Goal: Information Seeking & Learning: Learn about a topic

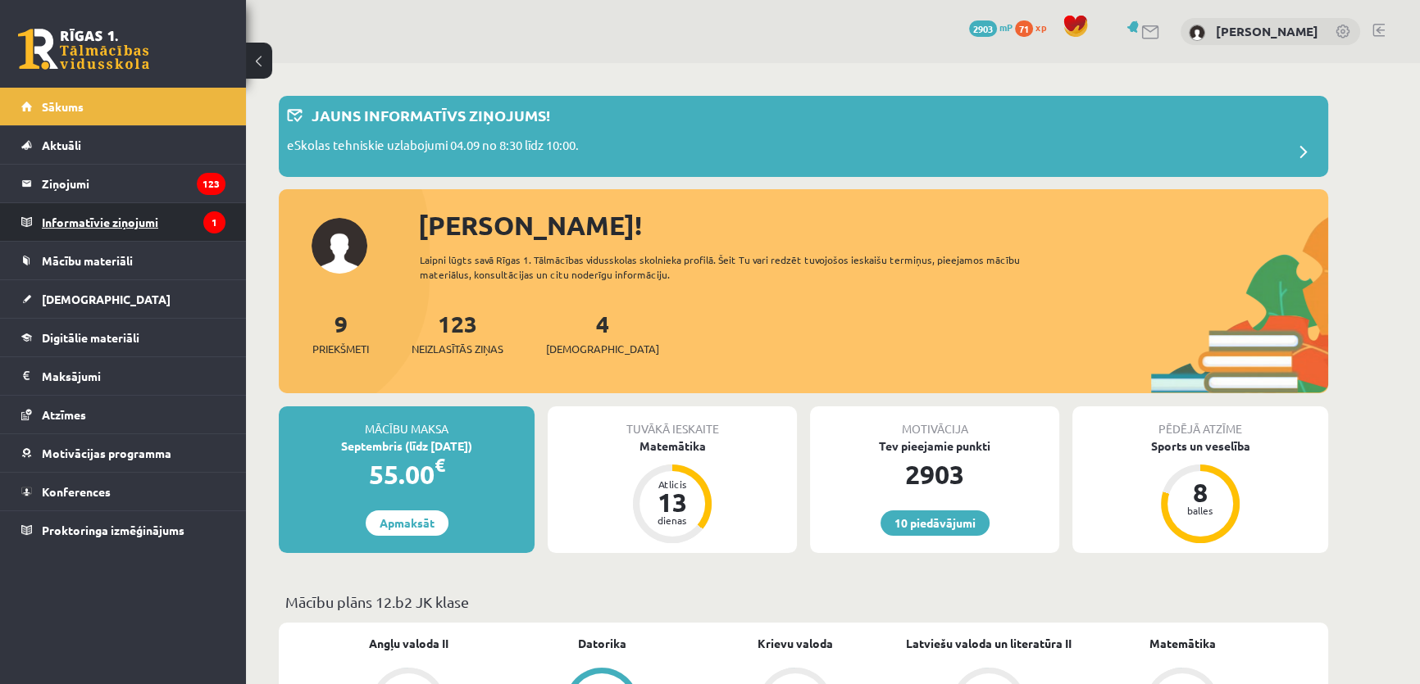
click at [164, 229] on legend "Informatīvie ziņojumi 1" at bounding box center [134, 222] width 184 height 38
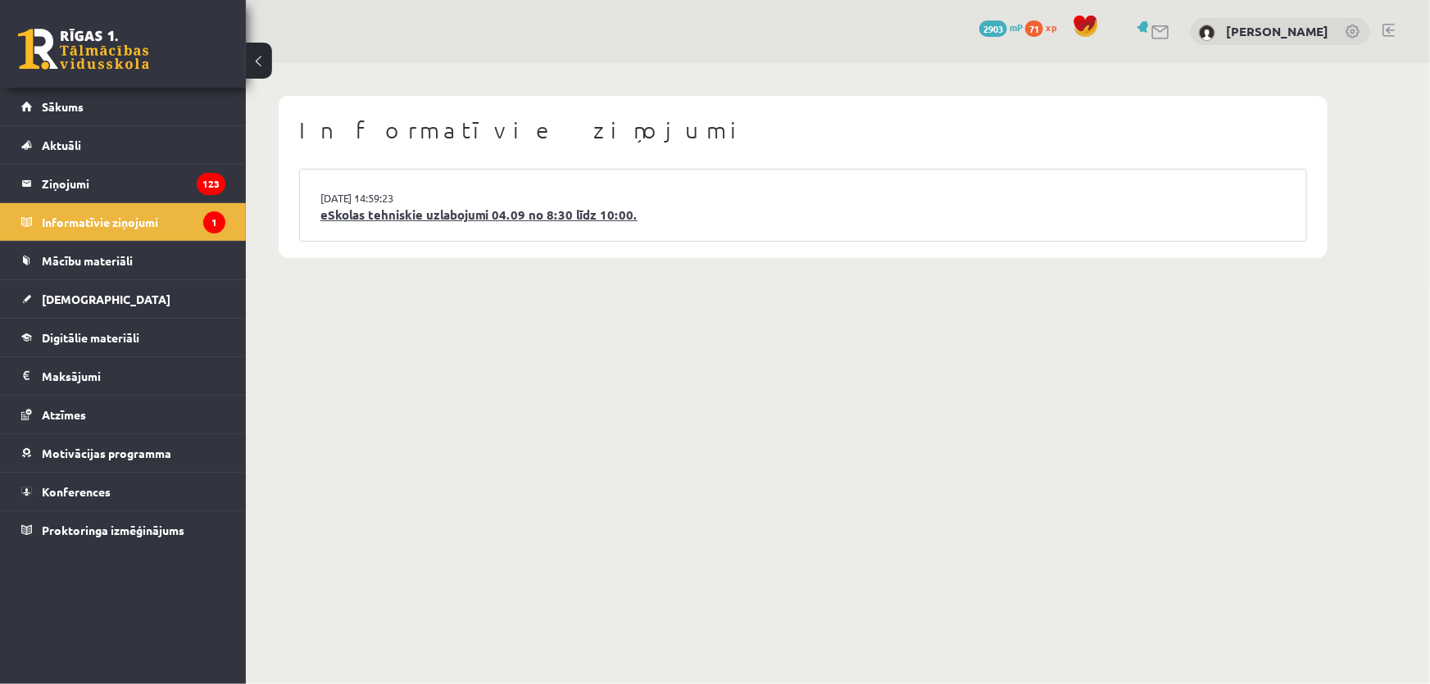
click at [693, 209] on link "eSkolas tehniskie uzlabojumi 04.09 no 8:30 līdz 10:00." at bounding box center [803, 215] width 966 height 19
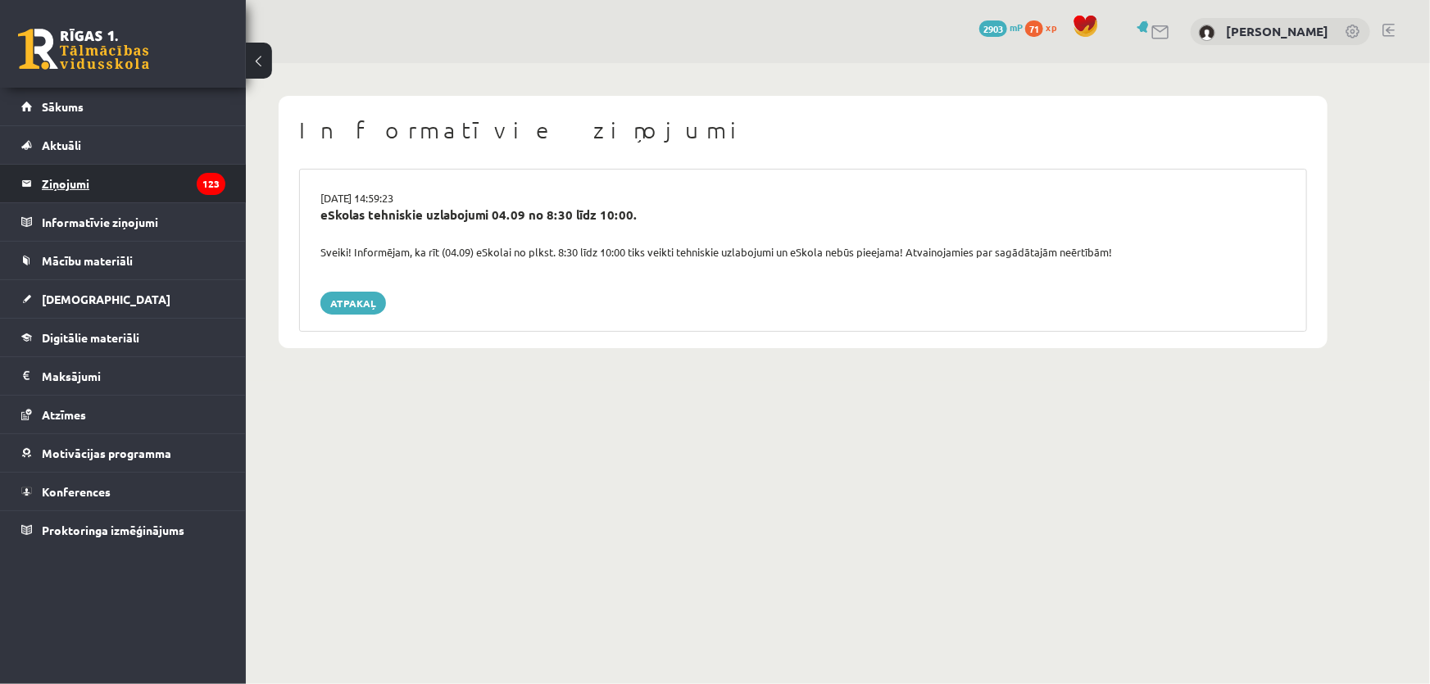
click at [131, 175] on legend "Ziņojumi 123" at bounding box center [134, 184] width 184 height 38
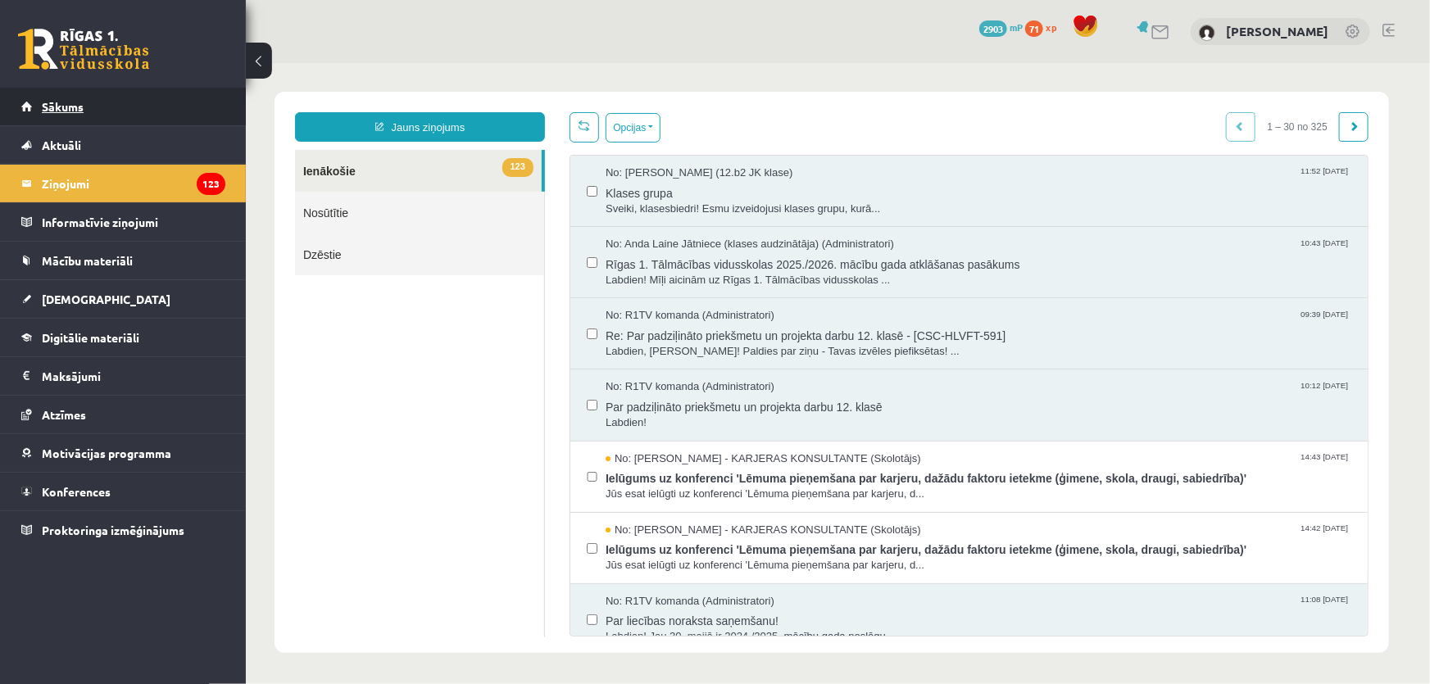
click at [120, 113] on link "Sākums" at bounding box center [123, 107] width 204 height 38
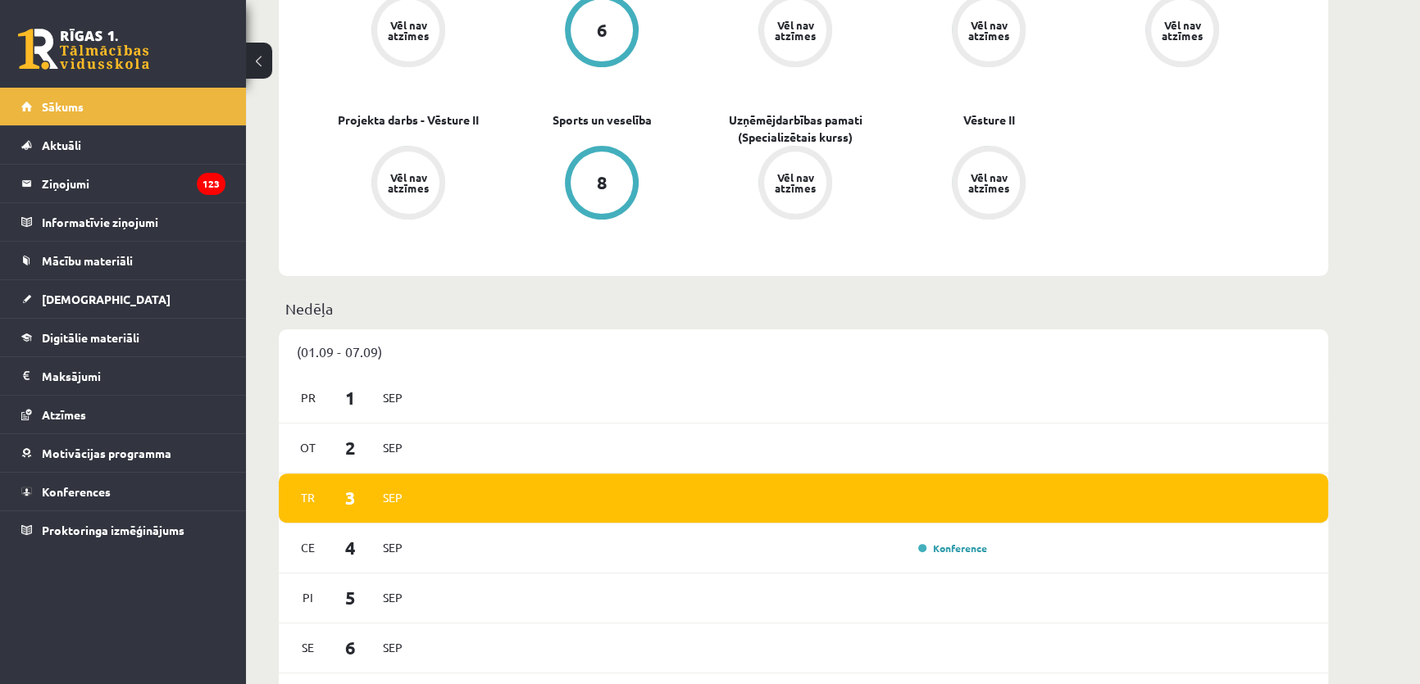
scroll to position [521, 0]
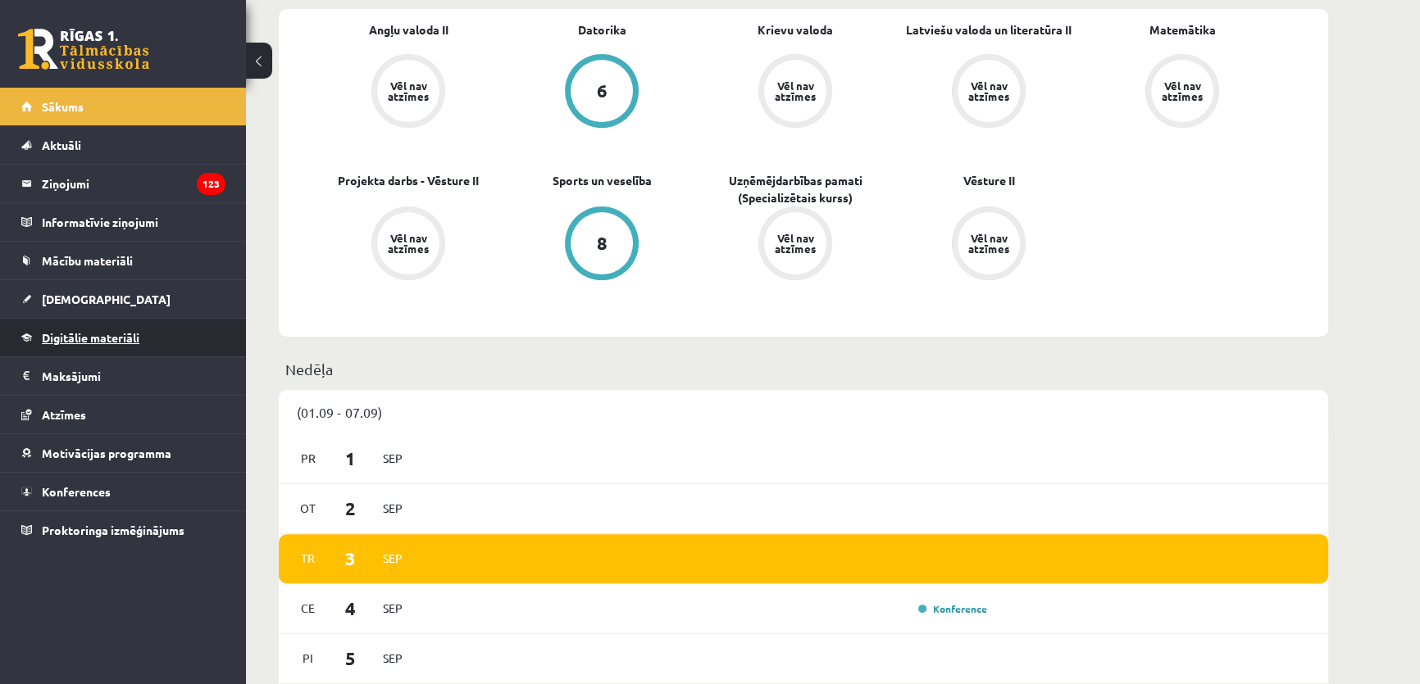
click at [74, 324] on link "Digitālie materiāli" at bounding box center [123, 338] width 204 height 38
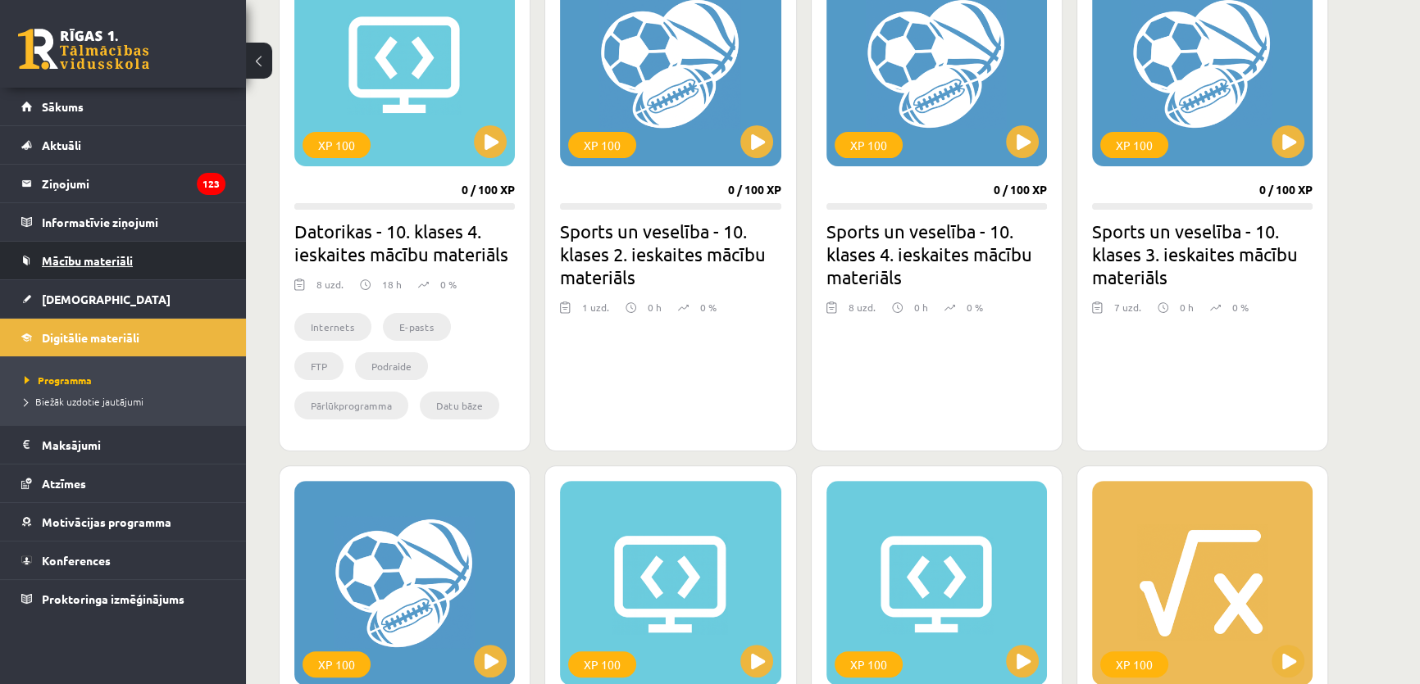
click at [102, 262] on span "Mācību materiāli" at bounding box center [87, 260] width 91 height 15
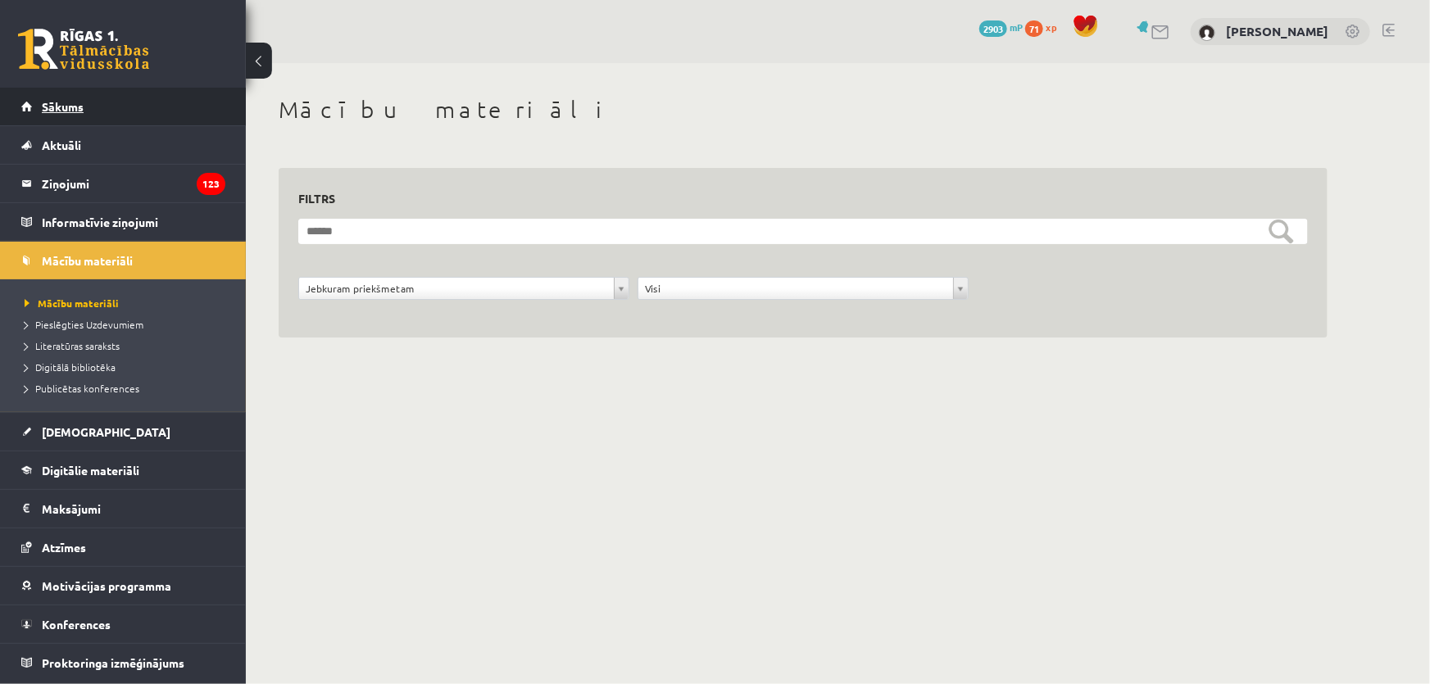
click at [89, 112] on link "Sākums" at bounding box center [123, 107] width 204 height 38
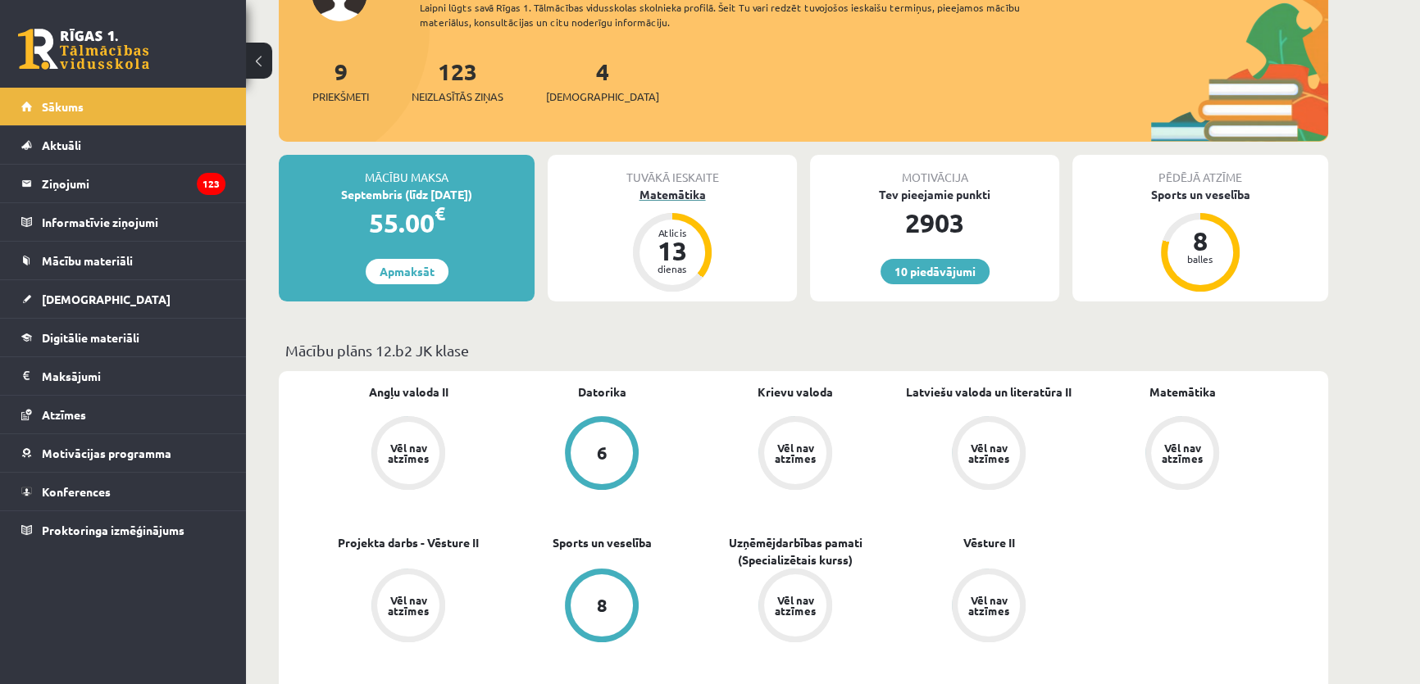
scroll to position [148, 0]
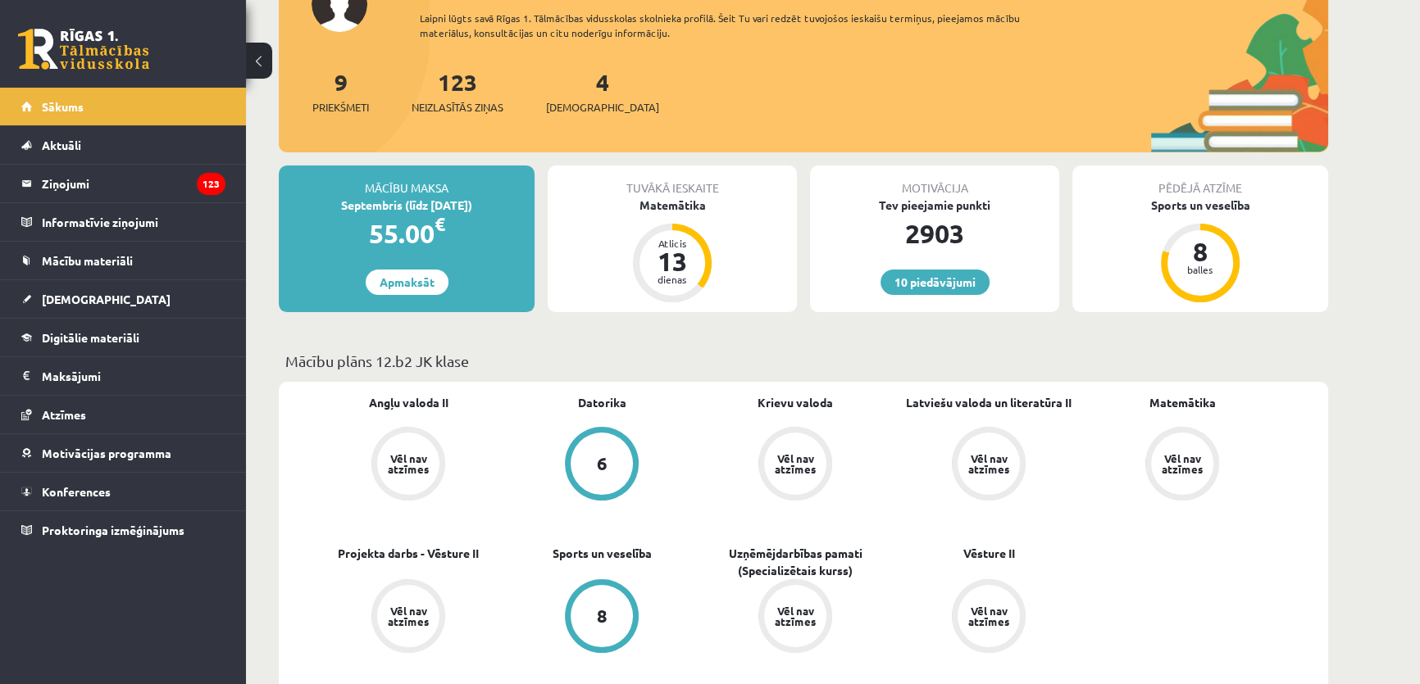
click at [670, 221] on div "Tuvākā ieskaite Matemātika Atlicis 13 dienas" at bounding box center [672, 239] width 249 height 147
click at [671, 192] on div "Tuvākā ieskaite" at bounding box center [672, 181] width 249 height 31
click at [670, 198] on div "Matemātika" at bounding box center [672, 205] width 249 height 17
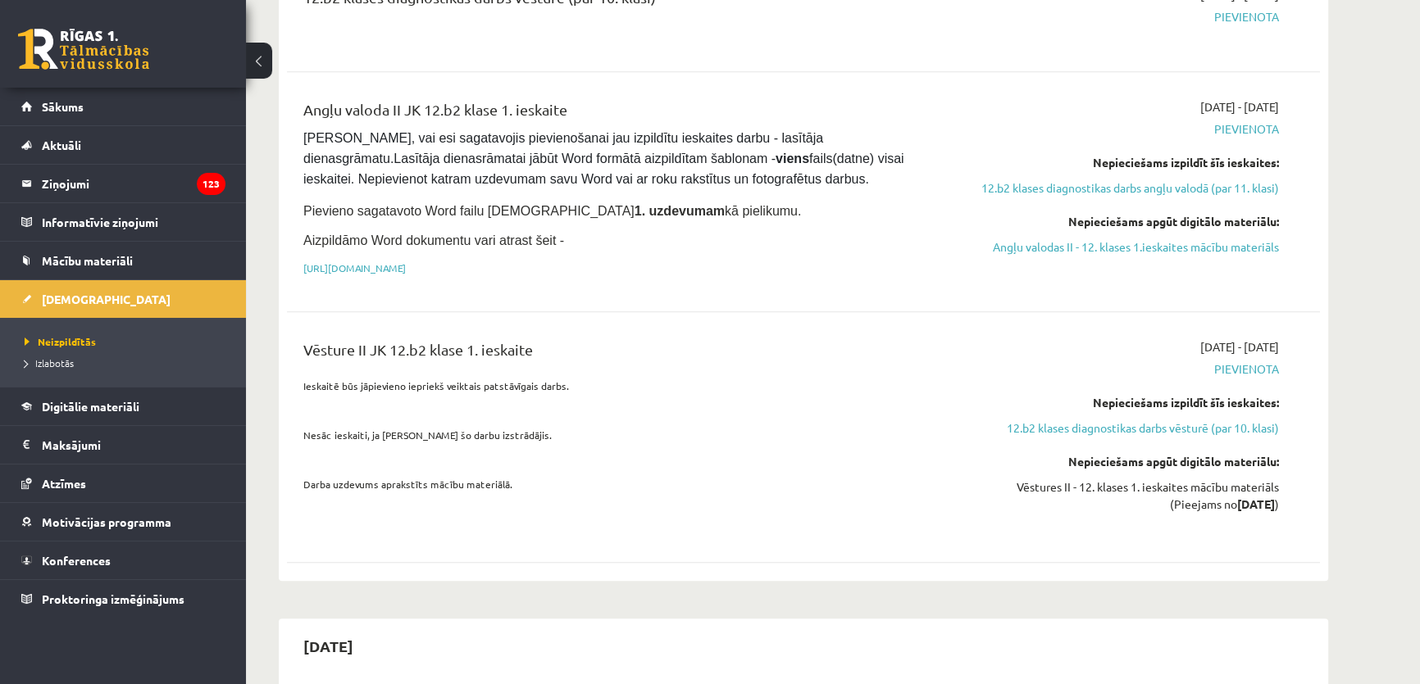
scroll to position [1117, 0]
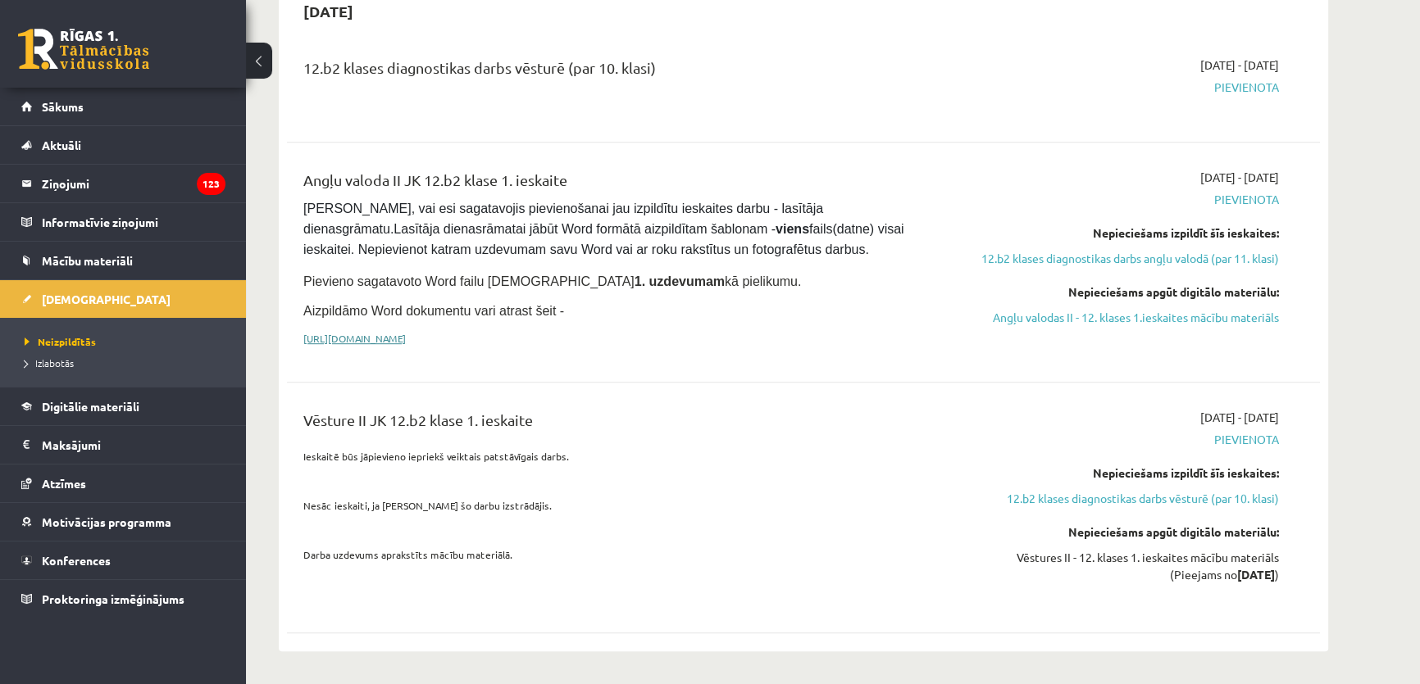
click at [406, 332] on link "https://drive.google.com/drive/folders/1IHE_ip15KOAbO2Se1NDGwZ2e__vlzPUf?usp=sh…" at bounding box center [354, 338] width 102 height 13
click at [1118, 309] on link "Angļu valodas II - 12. klases 1.ieskaites mācību materiāls" at bounding box center [1124, 317] width 309 height 17
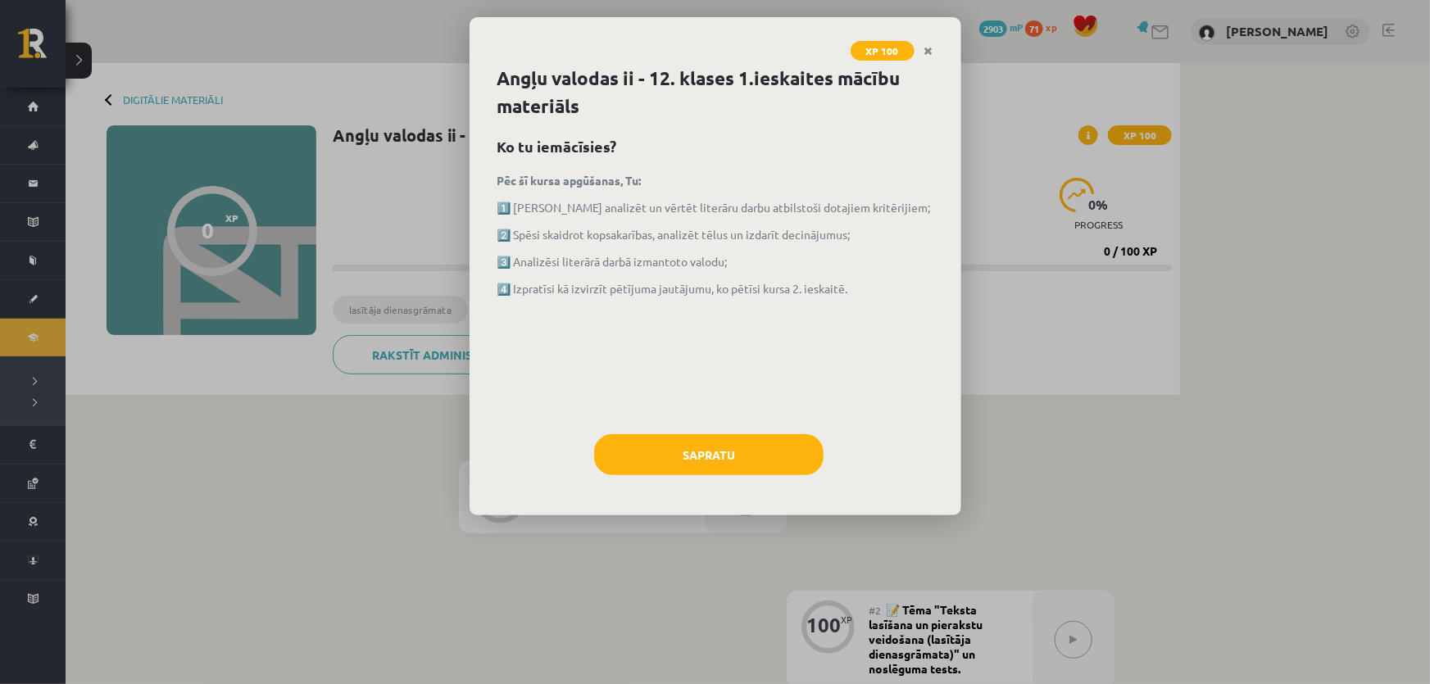
drag, startPoint x: 711, startPoint y: 377, endPoint x: 607, endPoint y: 370, distance: 103.5
click at [607, 370] on div "Pēc šī kursa apgūšanas, Tu: 1️⃣ [PERSON_NAME] analizēt un vērtēt literāru darbu…" at bounding box center [716, 295] width 436 height 246
click at [702, 443] on button "Sapratu" at bounding box center [708, 454] width 229 height 41
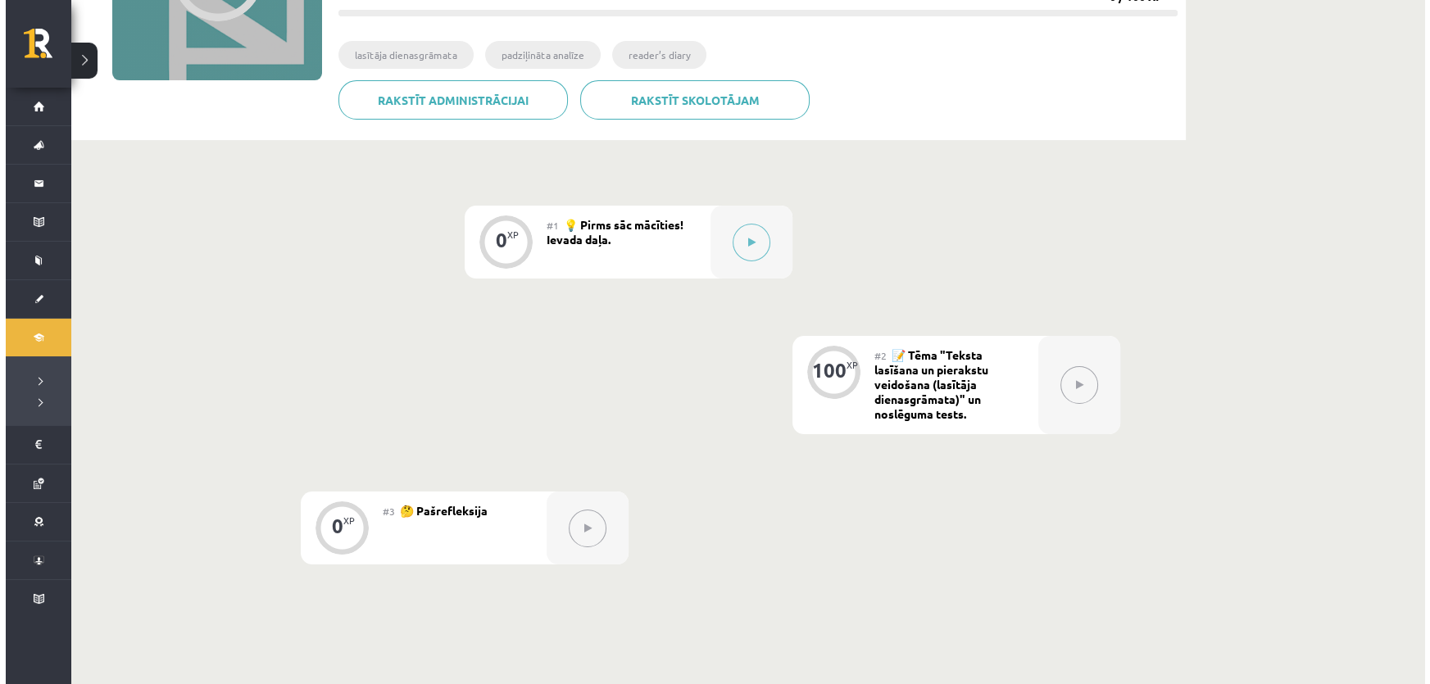
scroll to position [298, 0]
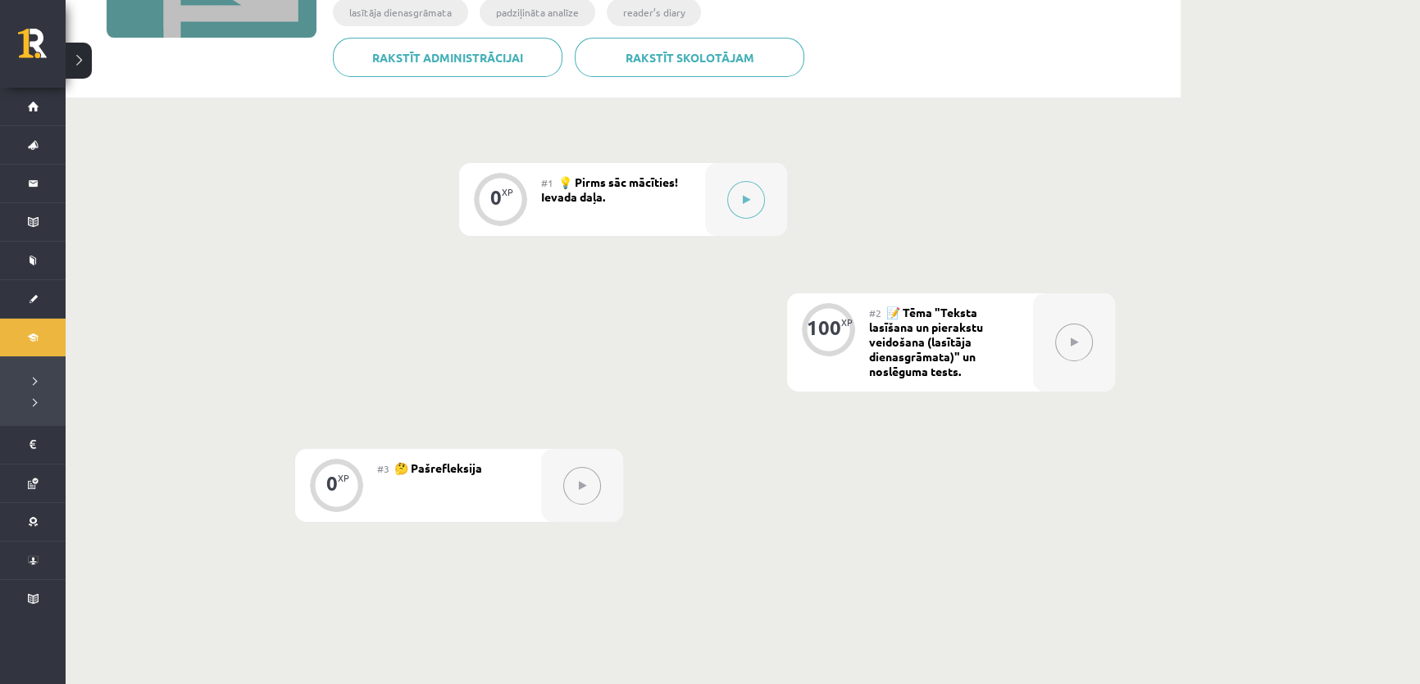
click at [659, 197] on div "#1 💡 Pirms sāc mācīties! Ievada daļa." at bounding box center [623, 199] width 164 height 73
click at [753, 198] on button at bounding box center [746, 200] width 38 height 38
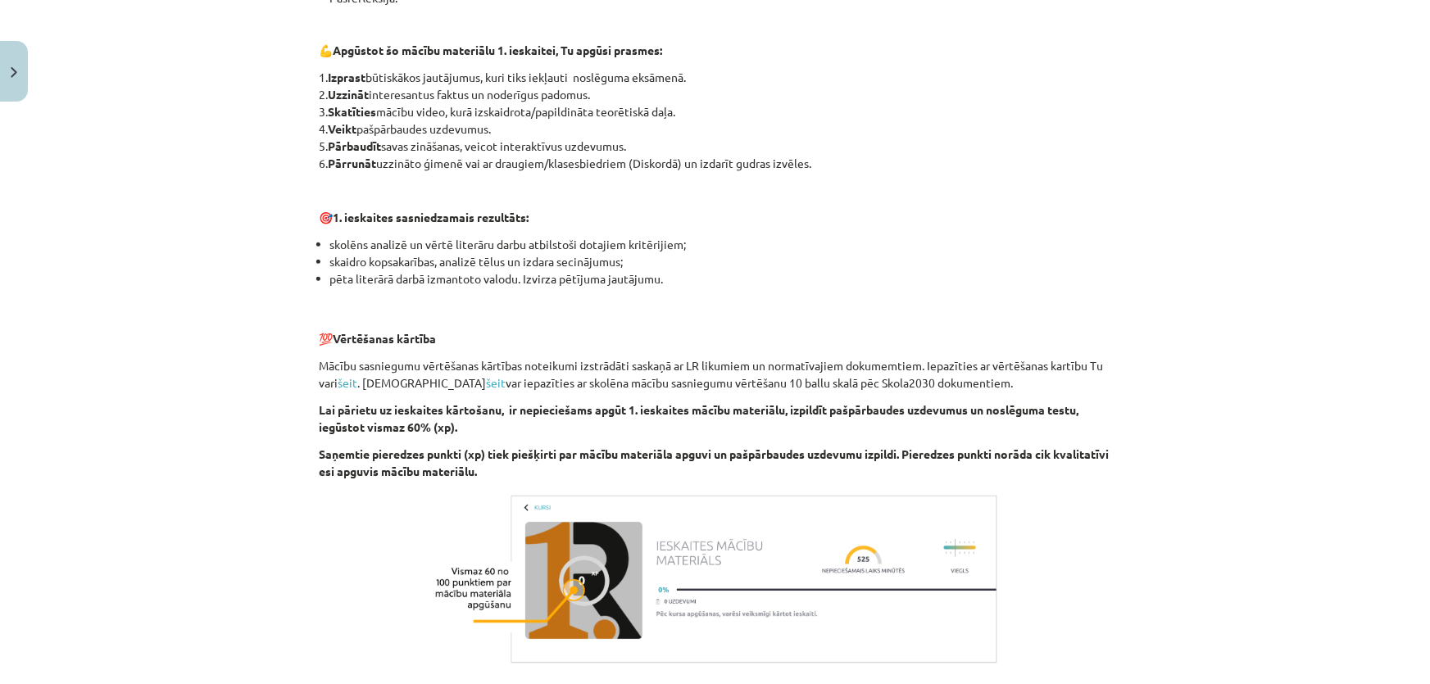
scroll to position [1041, 0]
